Goal: Task Accomplishment & Management: Complete application form

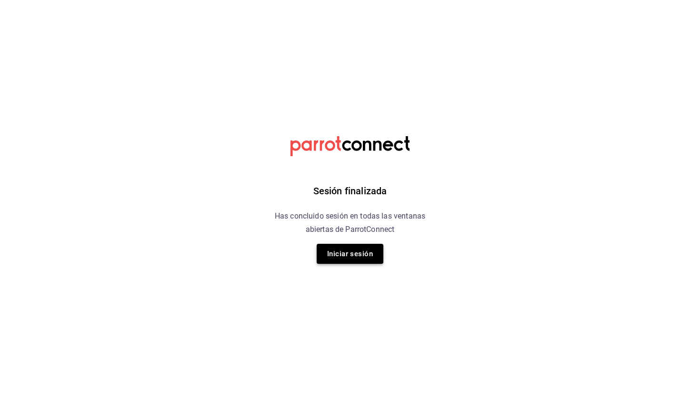
click at [365, 247] on button "Iniciar sesión" at bounding box center [350, 254] width 67 height 20
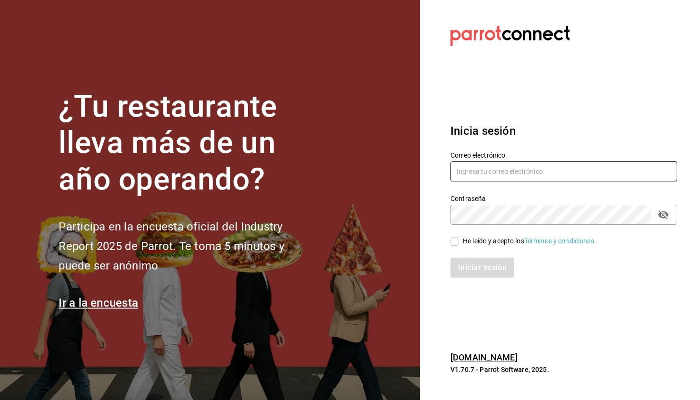
type input "[EMAIL_ADDRESS][DOMAIN_NAME]"
click at [459, 240] on span "He leído y acepto los Términos y condiciones." at bounding box center [527, 241] width 137 height 10
click at [459, 240] on input "He leído y acepto los Términos y condiciones." at bounding box center [454, 241] width 9 height 9
checkbox input "true"
click at [479, 265] on button "Iniciar sesión" at bounding box center [482, 268] width 65 height 20
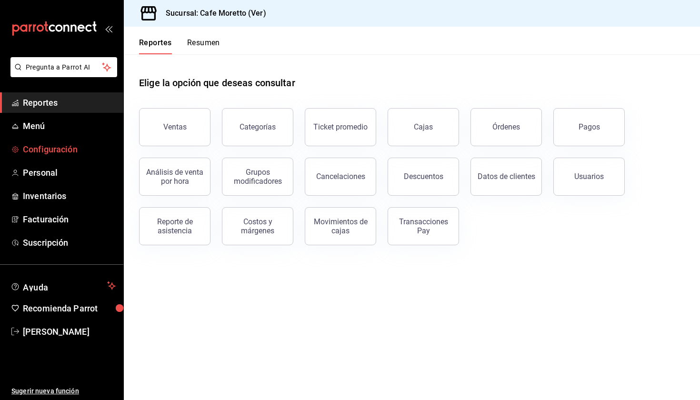
click at [59, 154] on span "Configuración" at bounding box center [69, 149] width 93 height 13
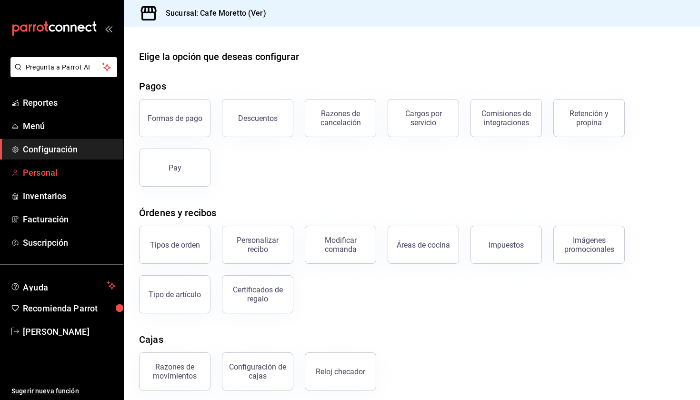
click at [48, 180] on link "Personal" at bounding box center [61, 172] width 123 height 20
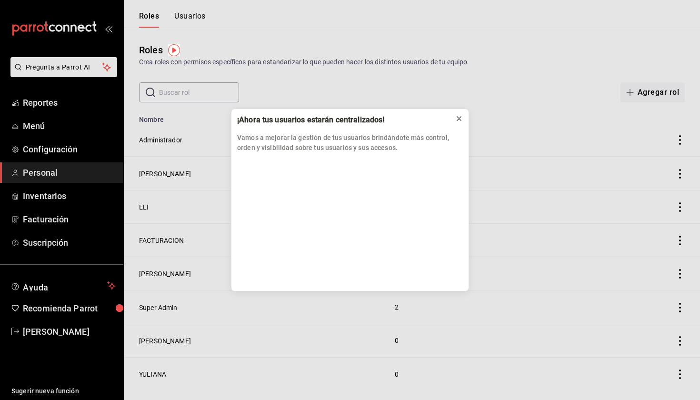
click at [455, 120] on icon at bounding box center [459, 119] width 8 height 8
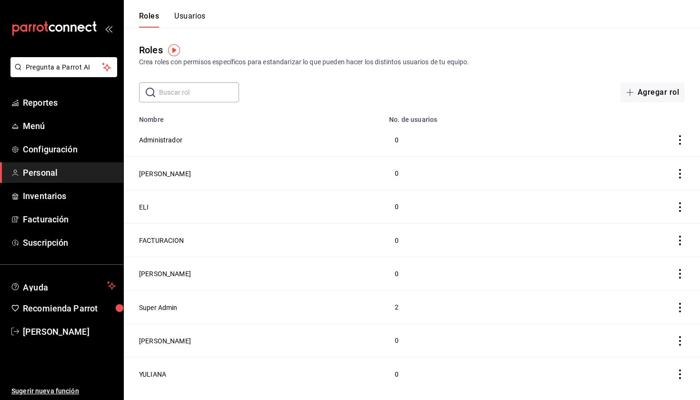
click at [192, 20] on button "Usuarios" at bounding box center [189, 19] width 31 height 16
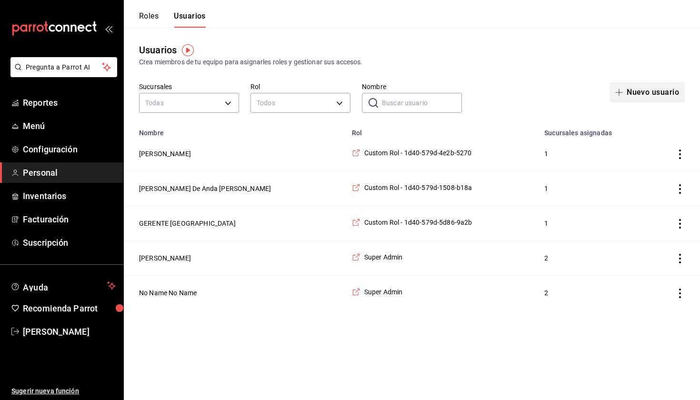
click at [664, 97] on button "Nuevo usuario" at bounding box center [646, 92] width 75 height 20
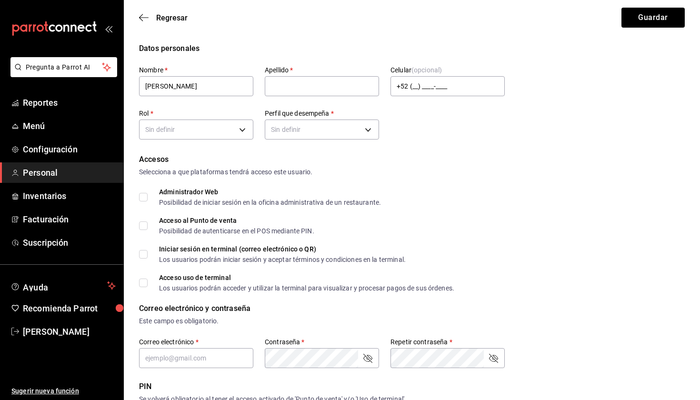
type input "Juan"
type input "Teobal"
click at [182, 130] on body "Pregunta a Parrot AI Reportes Menú Configuración Personal Inventarios Facturaci…" at bounding box center [350, 342] width 700 height 685
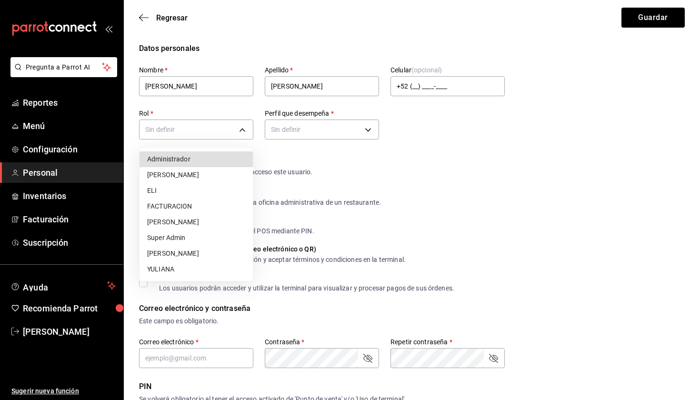
click at [353, 123] on div at bounding box center [350, 200] width 700 height 400
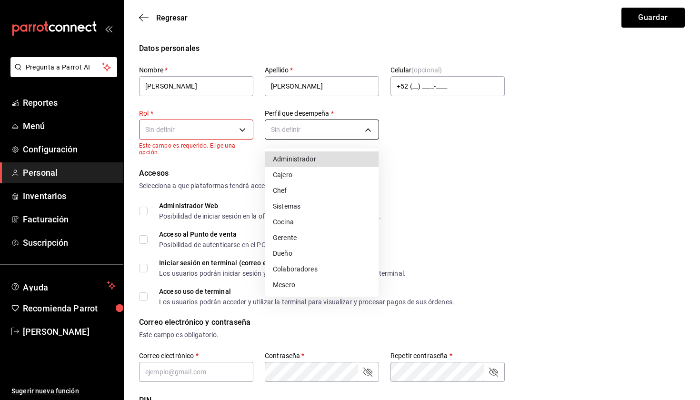
click at [350, 131] on body "Pregunta a Parrot AI Reportes Menú Configuración Personal Inventarios Facturaci…" at bounding box center [350, 349] width 700 height 698
click at [307, 206] on li "Sistemas" at bounding box center [321, 207] width 113 height 16
type input "IT"
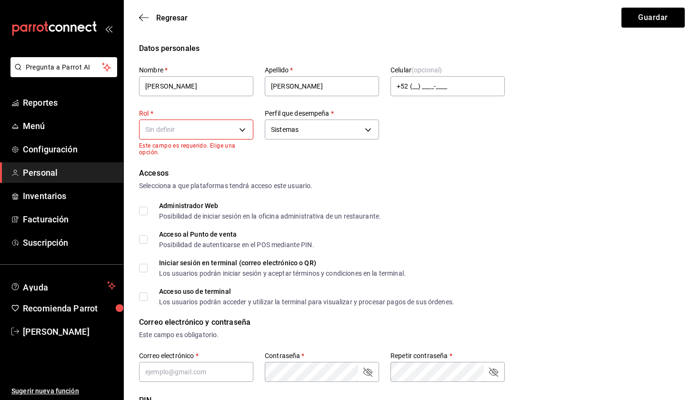
click at [137, 17] on div "Regresar Guardar" at bounding box center [412, 17] width 576 height 35
click at [147, 19] on icon "button" at bounding box center [144, 17] width 10 height 9
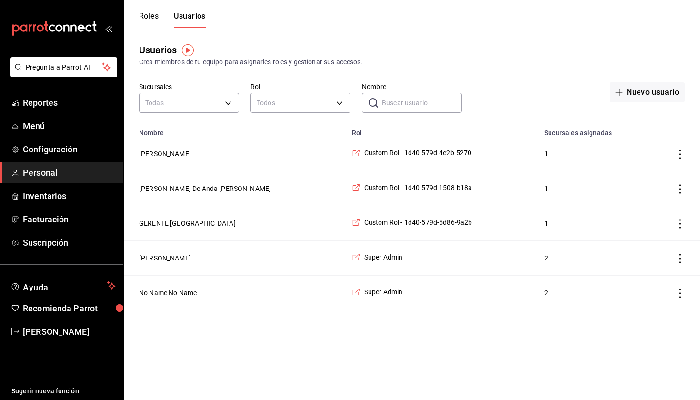
click at [143, 10] on div "Roles Usuarios" at bounding box center [165, 14] width 82 height 28
click at [144, 13] on button "Roles" at bounding box center [149, 19] width 20 height 16
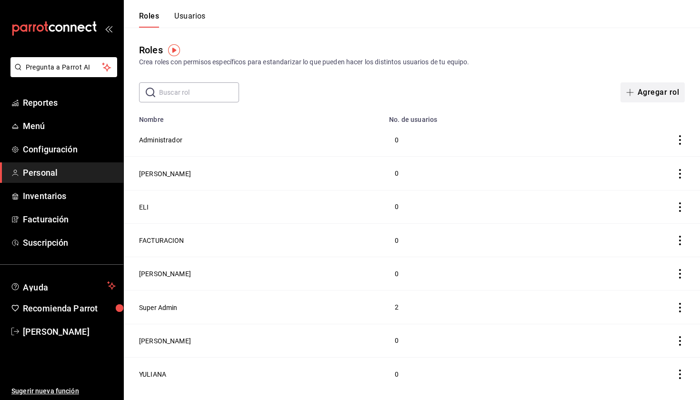
click at [653, 98] on button "Agregar rol" at bounding box center [652, 92] width 64 height 20
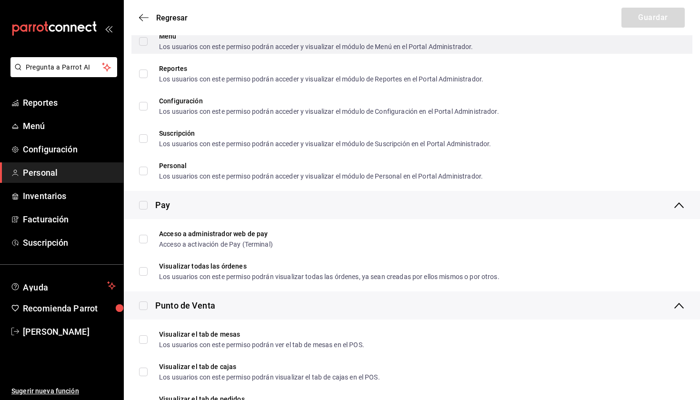
scroll to position [652, 0]
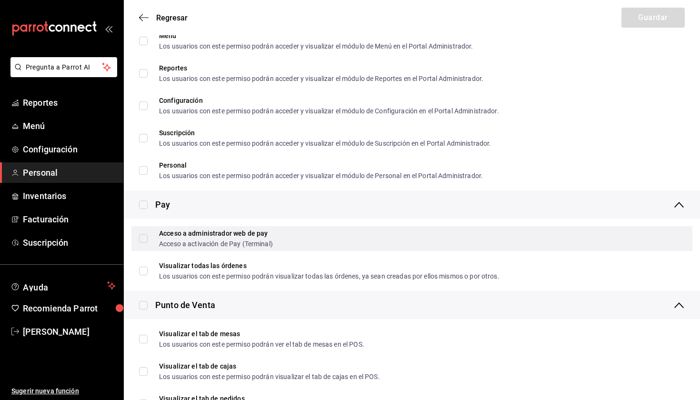
type input "PAGOS"
click at [138, 241] on div "Acceso a administrador web de pay Acceso a activación de Pay (Terminal)" at bounding box center [411, 238] width 561 height 25
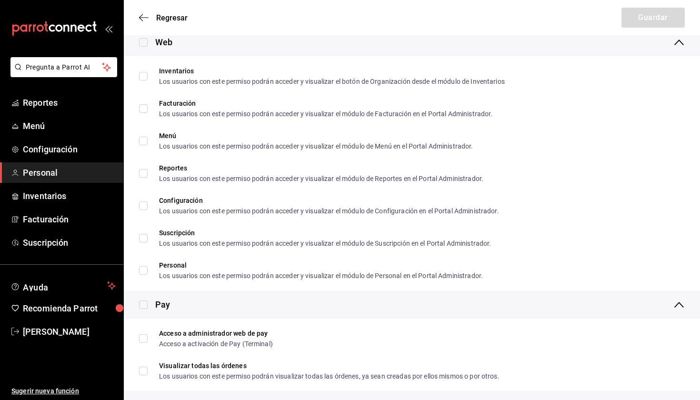
scroll to position [552, 0]
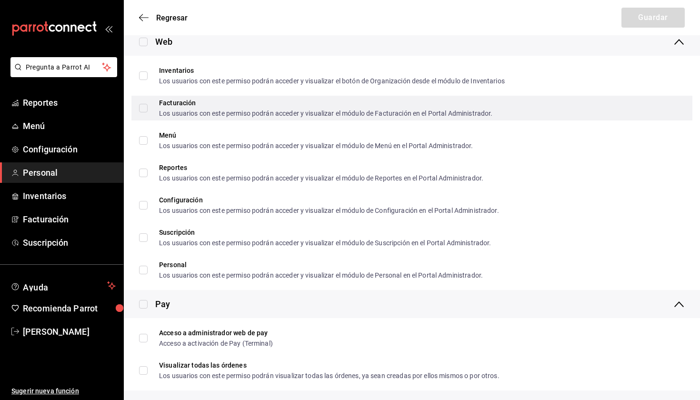
click at [143, 109] on input "Facturación Los usuarios con este permiso podrán acceder y visualizar el módulo…" at bounding box center [143, 108] width 9 height 9
checkbox input "true"
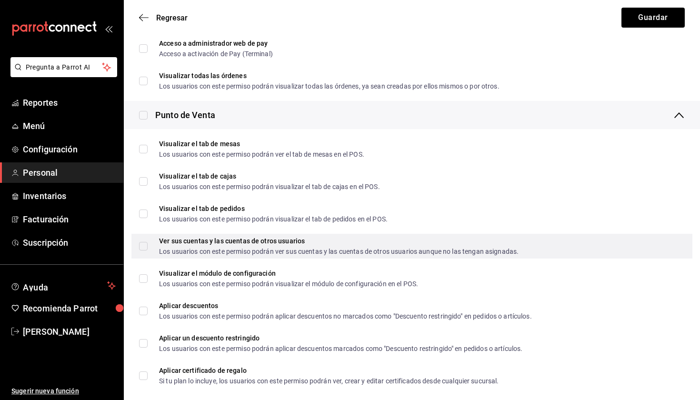
scroll to position [0, 0]
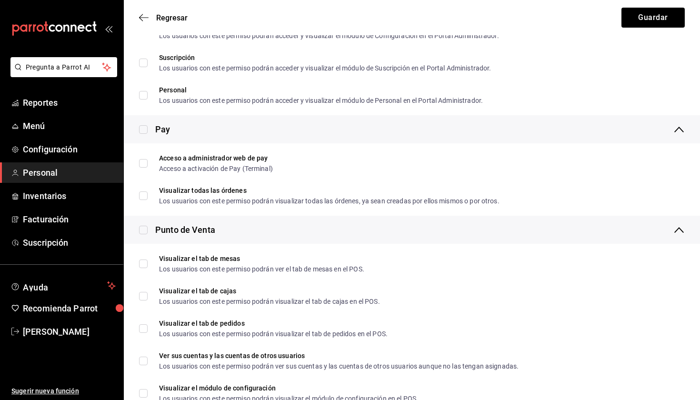
click at [144, 130] on input "checkbox" at bounding box center [143, 129] width 9 height 9
checkbox input "true"
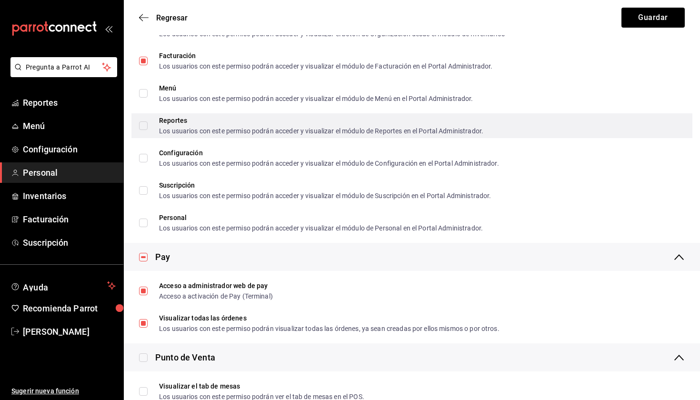
click at [144, 130] on label "Reportes Los usuarios con este permiso podrán acceder y visualizar el módulo de…" at bounding box center [311, 125] width 344 height 17
click at [144, 130] on input "Reportes Los usuarios con este permiso podrán acceder y visualizar el módulo de…" at bounding box center [143, 125] width 9 height 9
checkbox input "true"
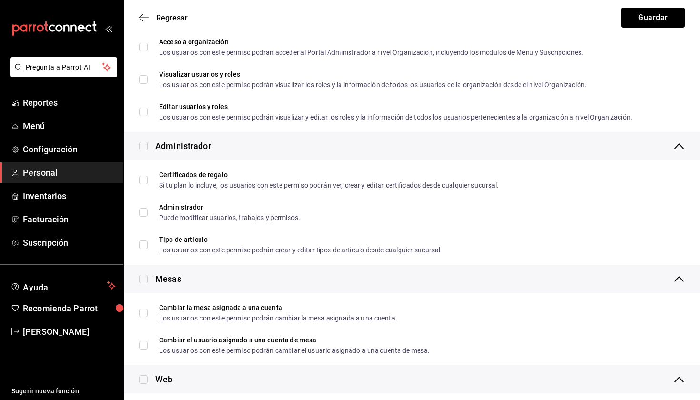
click at [141, 11] on div "Regresar Guardar" at bounding box center [412, 17] width 576 height 35
